Goal: Find specific page/section: Find specific page/section

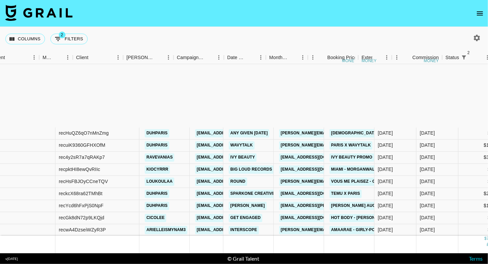
click at [480, 14] on icon "open drawer" at bounding box center [480, 13] width 8 height 8
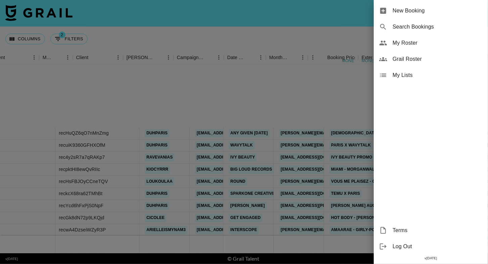
scroll to position [93, 151]
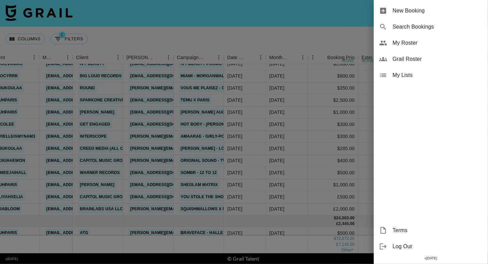
click at [415, 59] on span "Grail Roster" at bounding box center [438, 59] width 90 height 8
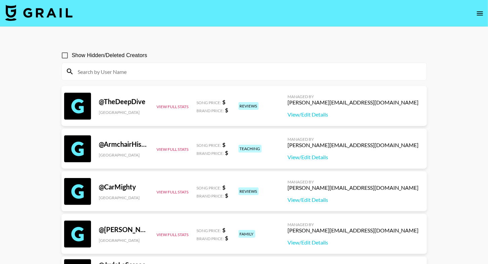
click at [261, 75] on input at bounding box center [248, 71] width 349 height 11
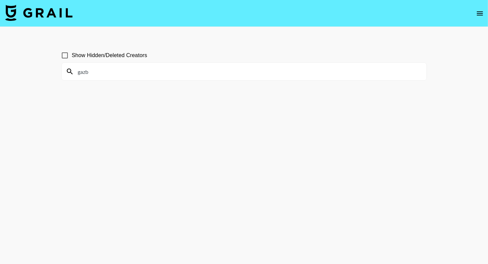
type input "gazb"
click at [67, 57] on input "Show Hidden/Deleted Creators" at bounding box center [65, 55] width 14 height 14
click at [65, 55] on input "Show Hidden/Deleted Creators" at bounding box center [65, 55] width 14 height 14
click at [72, 59] on input "Show Hidden/Deleted Creators" at bounding box center [65, 55] width 14 height 14
click at [83, 56] on span "Show Hidden/Deleted Creators" at bounding box center [110, 55] width 76 height 8
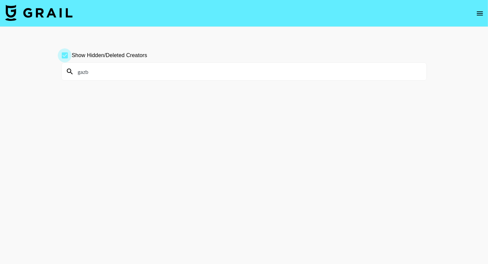
click at [72, 56] on input "Show Hidden/Deleted Creators" at bounding box center [65, 55] width 14 height 14
click at [65, 56] on input "Show Hidden/Deleted Creators" at bounding box center [65, 55] width 14 height 14
click at [98, 71] on input "gazb" at bounding box center [248, 71] width 349 height 11
click at [98, 74] on input "gazb" at bounding box center [248, 71] width 349 height 11
click at [77, 74] on input "gazb" at bounding box center [248, 71] width 349 height 11
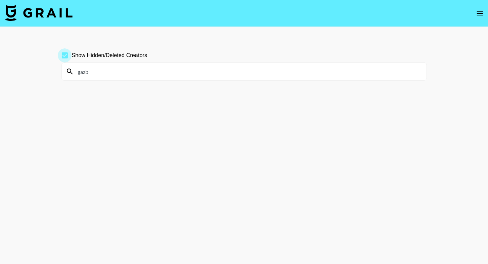
click at [86, 72] on input "gazb" at bounding box center [248, 71] width 349 height 11
click at [64, 54] on input "Show Hidden/Deleted Creators" at bounding box center [65, 55] width 14 height 14
click at [62, 57] on input "Show Hidden/Deleted Creators" at bounding box center [65, 55] width 14 height 14
checkbox input "true"
click at [96, 74] on input "gazb" at bounding box center [248, 71] width 349 height 11
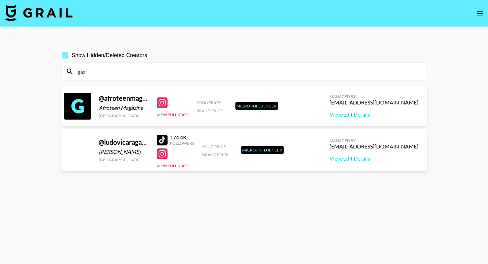
type input "gaz"
click at [64, 57] on input "Show Hidden/Deleted Creators" at bounding box center [65, 55] width 14 height 14
checkbox input "false"
click at [94, 76] on input "gaz" at bounding box center [248, 71] width 349 height 11
drag, startPoint x: 110, startPoint y: 69, endPoint x: 60, endPoint y: 68, distance: 49.7
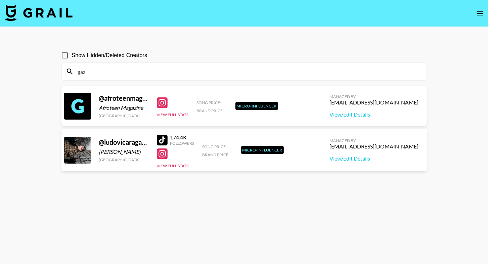
click at [59, 68] on div "Show Hidden/Deleted Creators gaz @ afroteenmagazinehq Afroteen Magazine [GEOGRA…" at bounding box center [244, 148] width 376 height 210
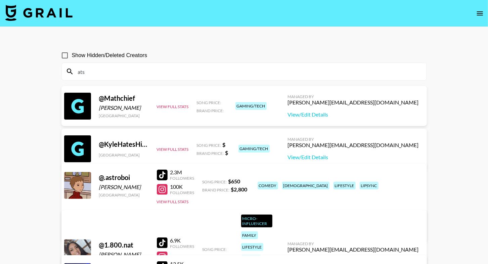
type input "atsg"
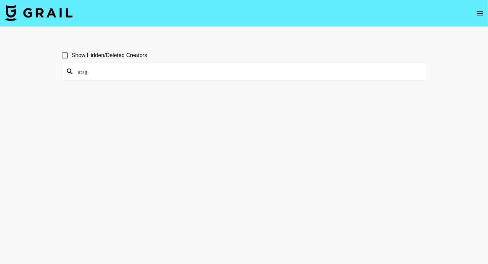
drag, startPoint x: 94, startPoint y: 71, endPoint x: 54, endPoint y: 71, distance: 40.0
click at [54, 71] on main "Show Hidden/Deleted Creators atsg" at bounding box center [244, 148] width 488 height 243
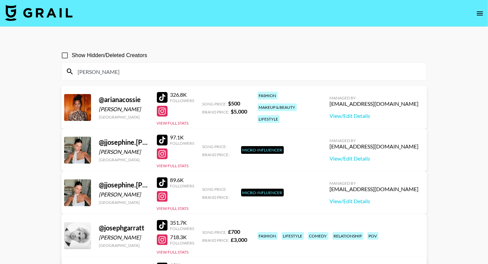
click at [106, 70] on input "[PERSON_NAME]" at bounding box center [248, 71] width 349 height 11
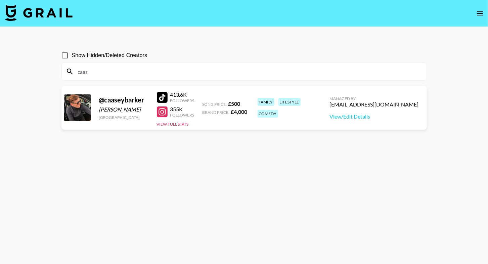
type input "caas"
click at [95, 73] on input "caas" at bounding box center [248, 71] width 349 height 11
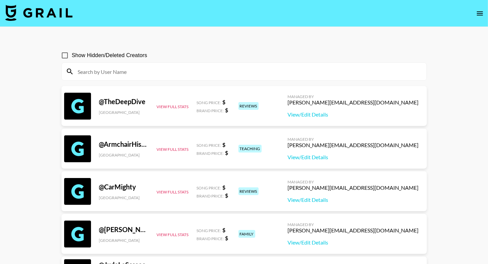
click at [477, 8] on button "open drawer" at bounding box center [479, 13] width 13 height 13
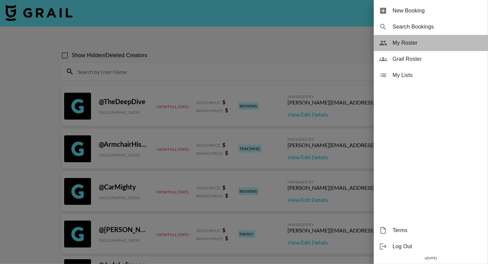
click at [426, 39] on span "My Roster" at bounding box center [438, 43] width 90 height 8
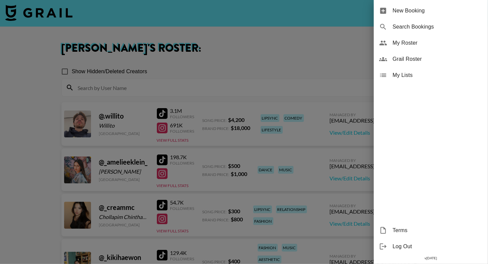
click at [196, 27] on div at bounding box center [244, 132] width 488 height 264
